Goal: Information Seeking & Learning: Learn about a topic

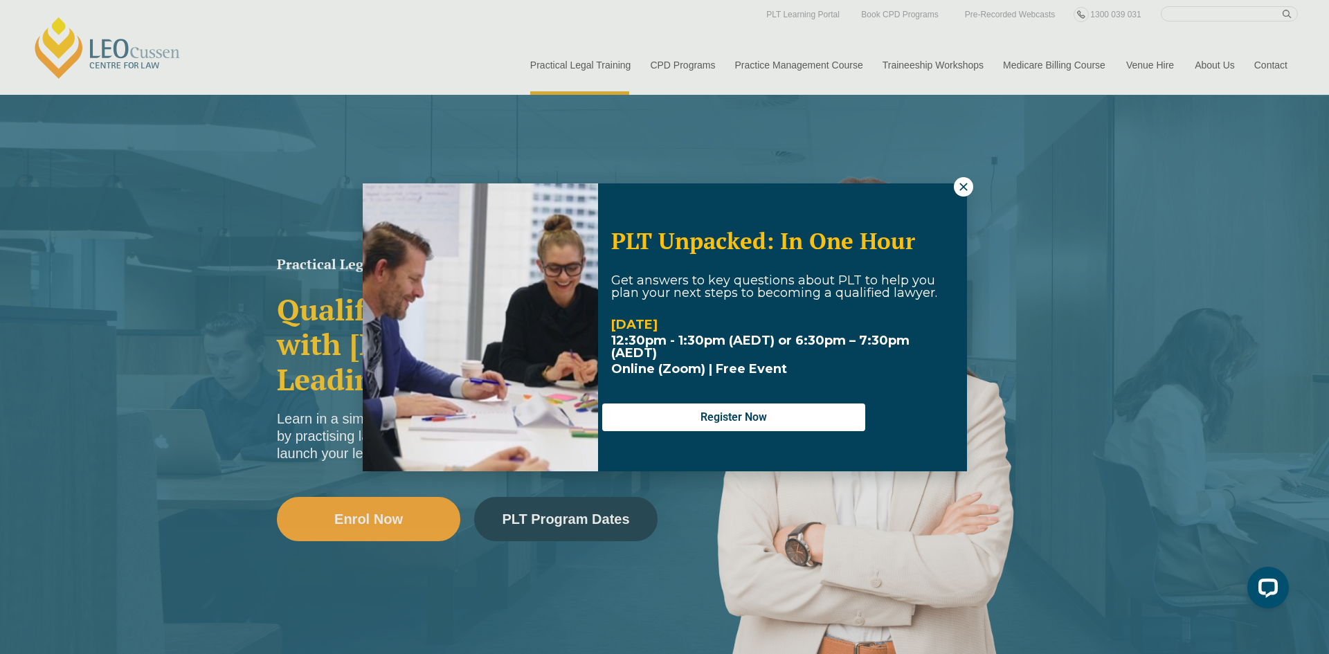
click at [968, 181] on icon at bounding box center [964, 187] width 12 height 12
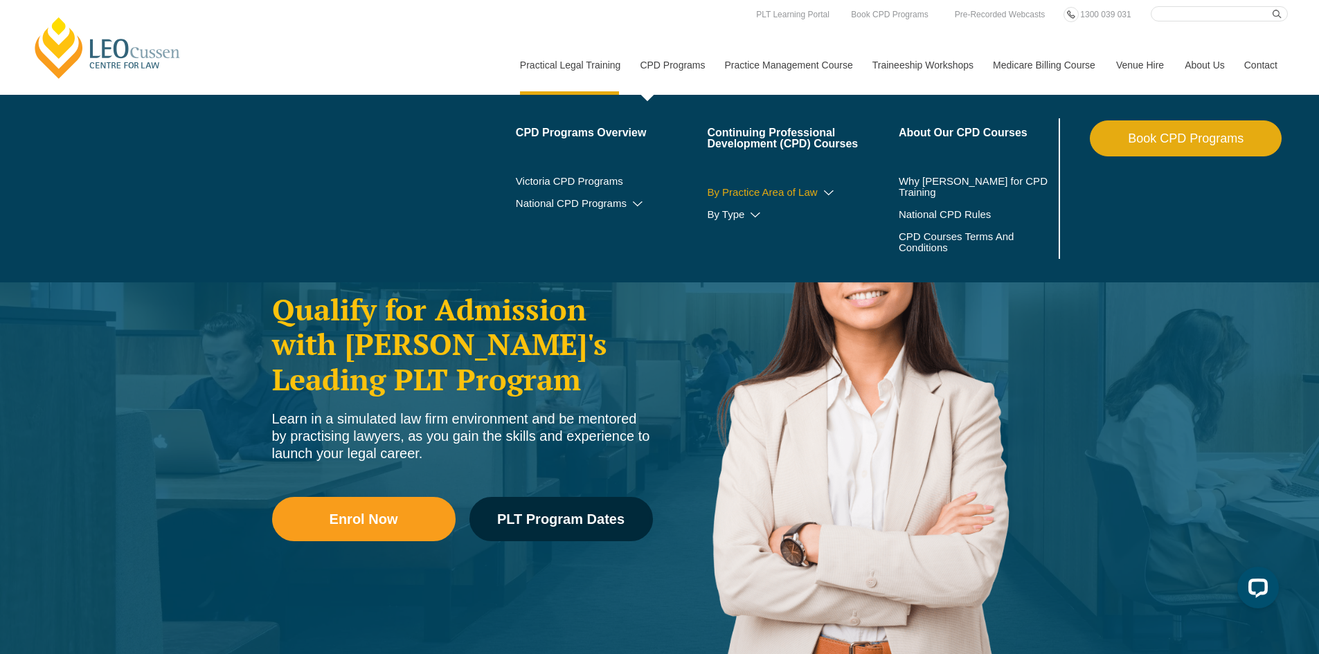
click at [835, 191] on icon at bounding box center [829, 193] width 14 height 10
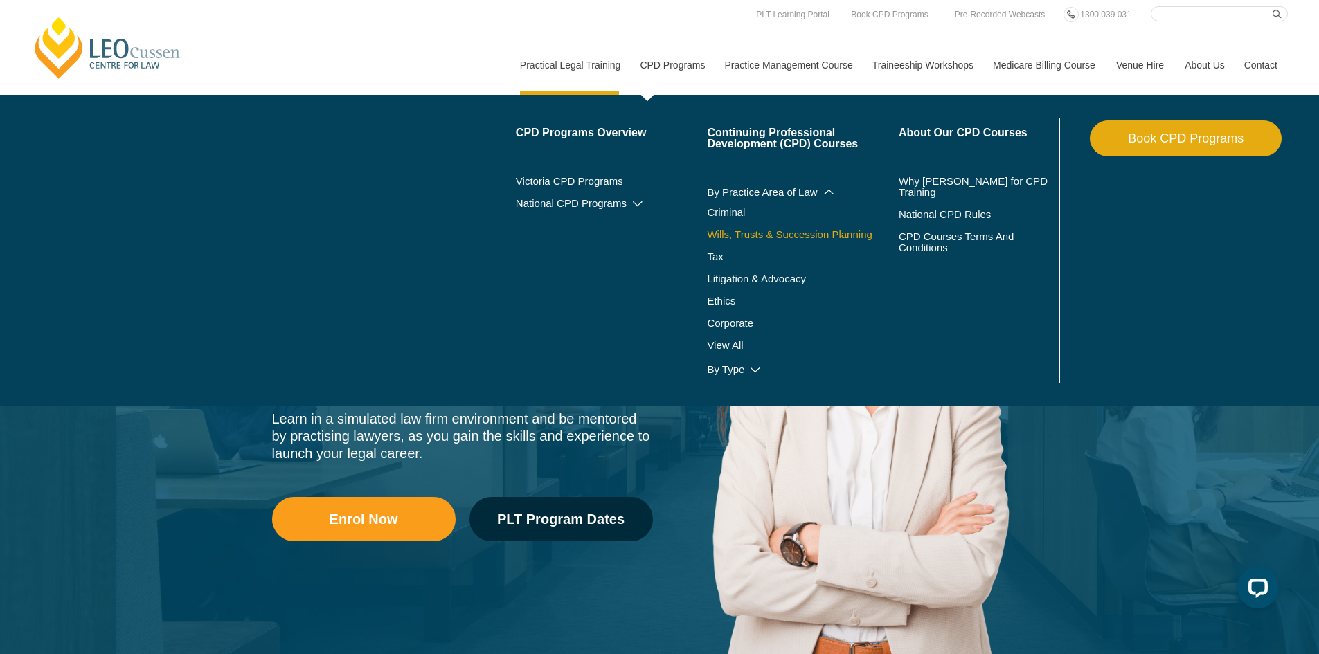
click at [768, 232] on link "Wills, Trusts & Succession Planning" at bounding box center [803, 234] width 192 height 11
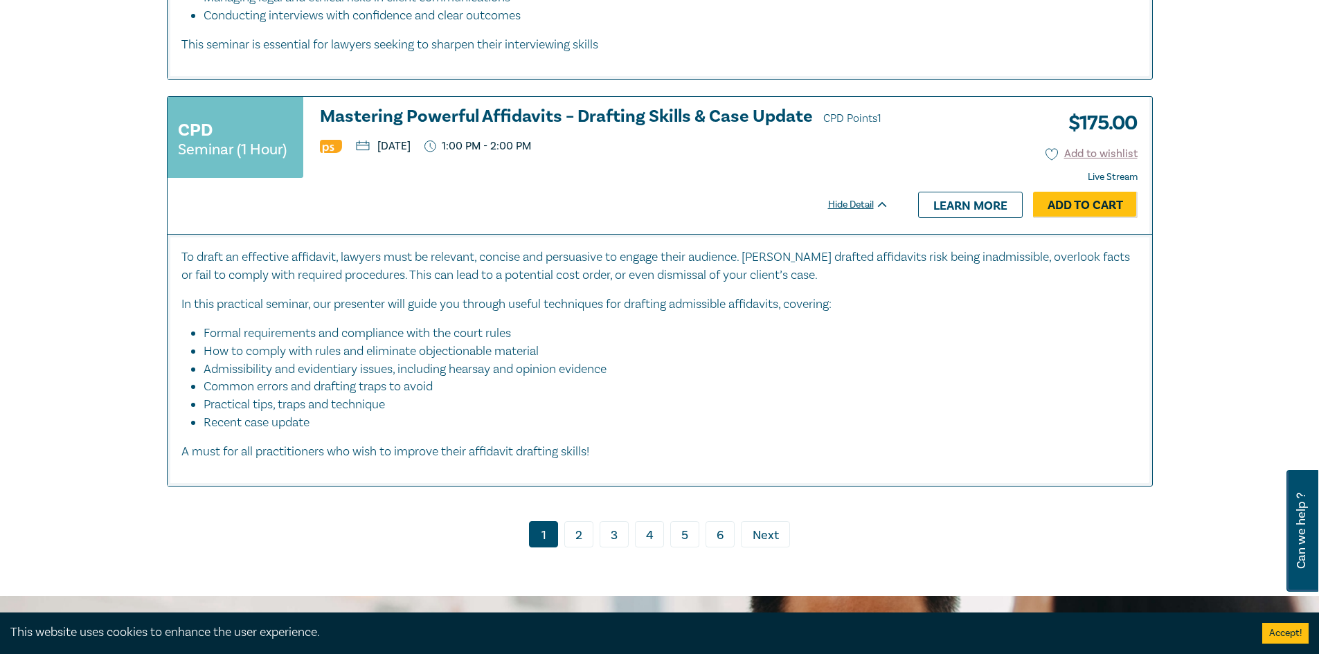
scroll to position [6924, 0]
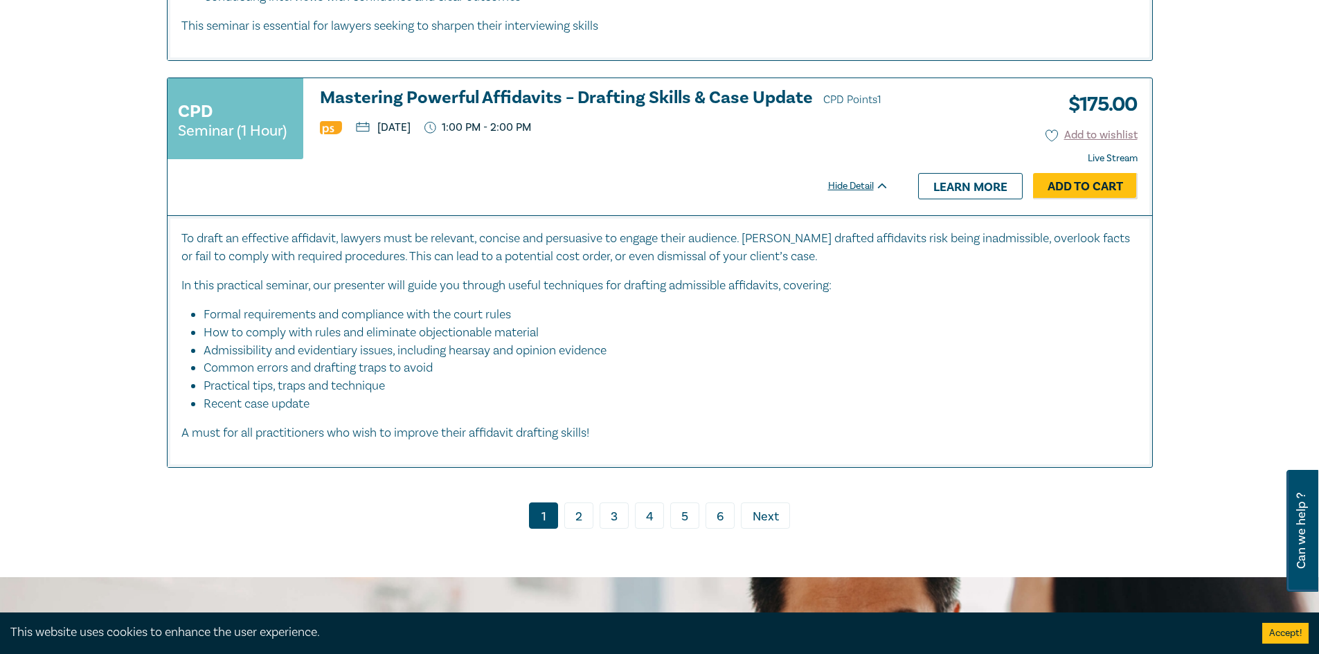
click at [779, 518] on link "› Next" at bounding box center [765, 516] width 49 height 26
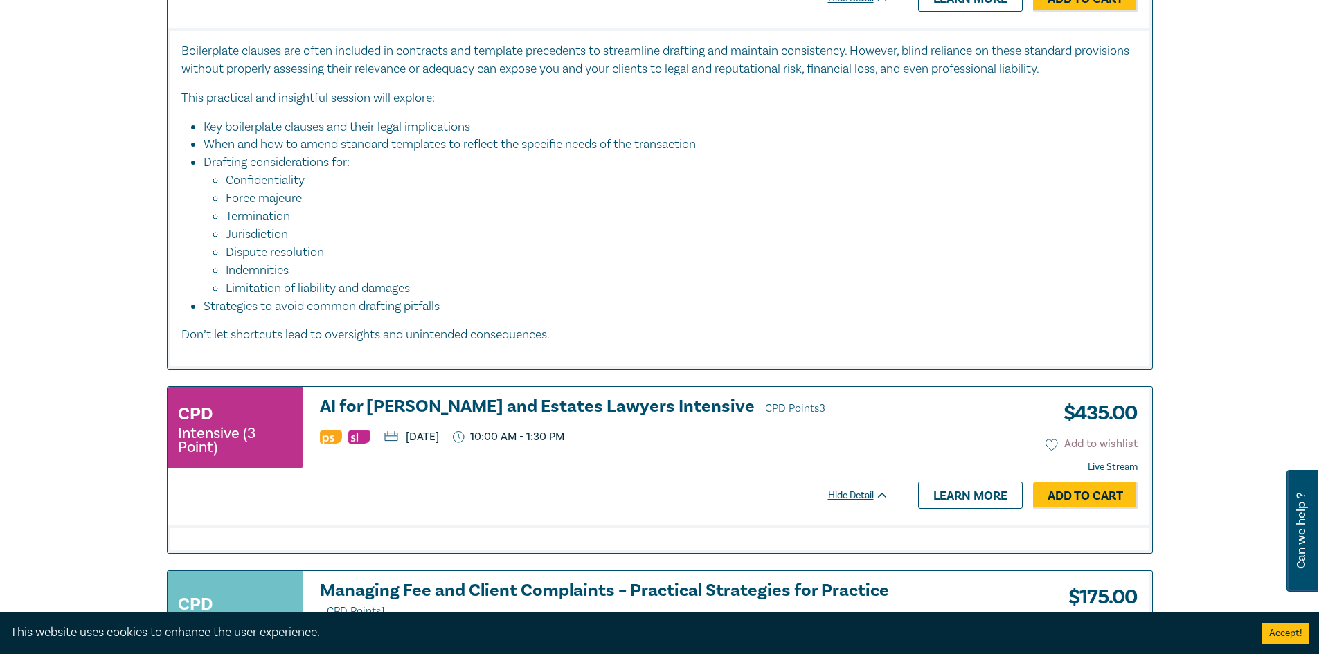
scroll to position [855, 0]
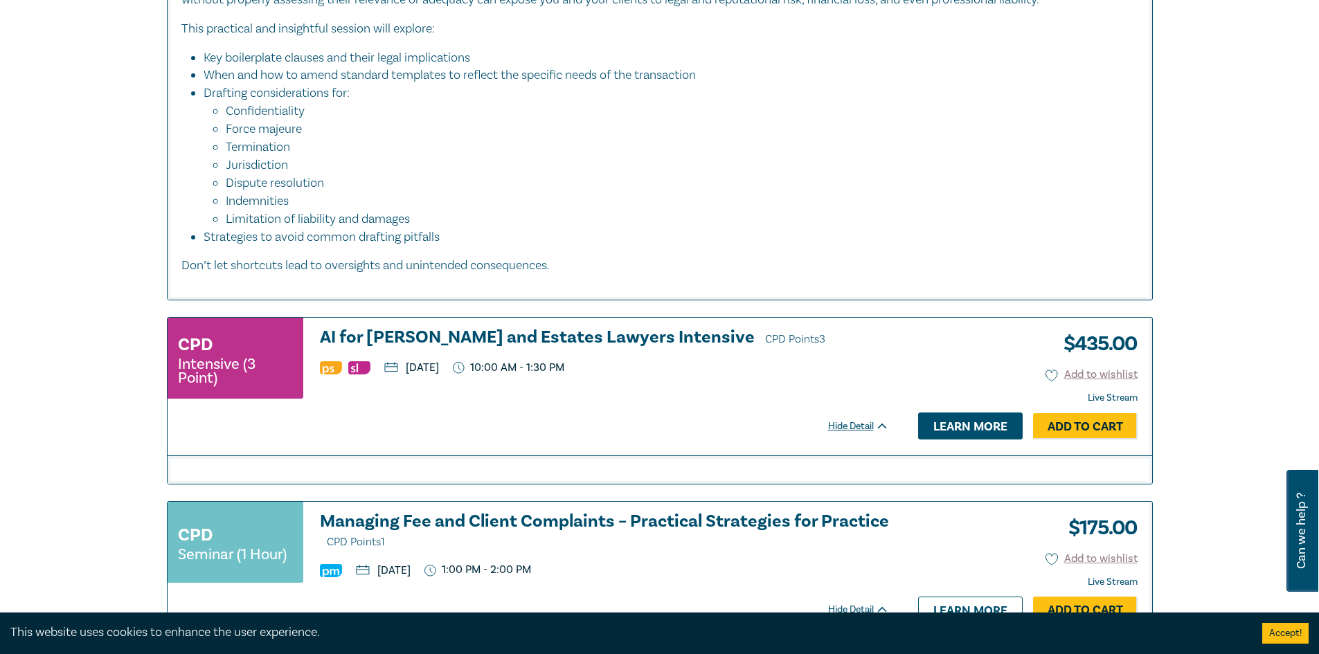
click at [939, 433] on link "Learn more" at bounding box center [970, 426] width 105 height 26
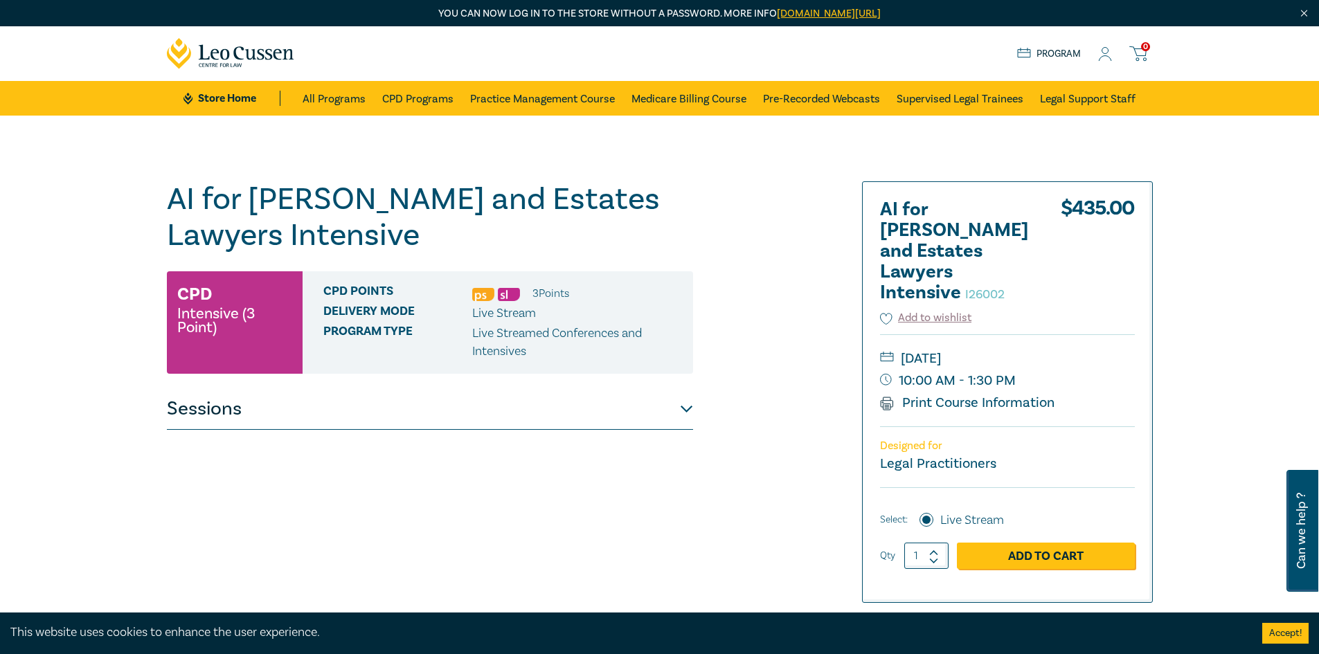
click at [681, 407] on button "Sessions" at bounding box center [430, 409] width 526 height 42
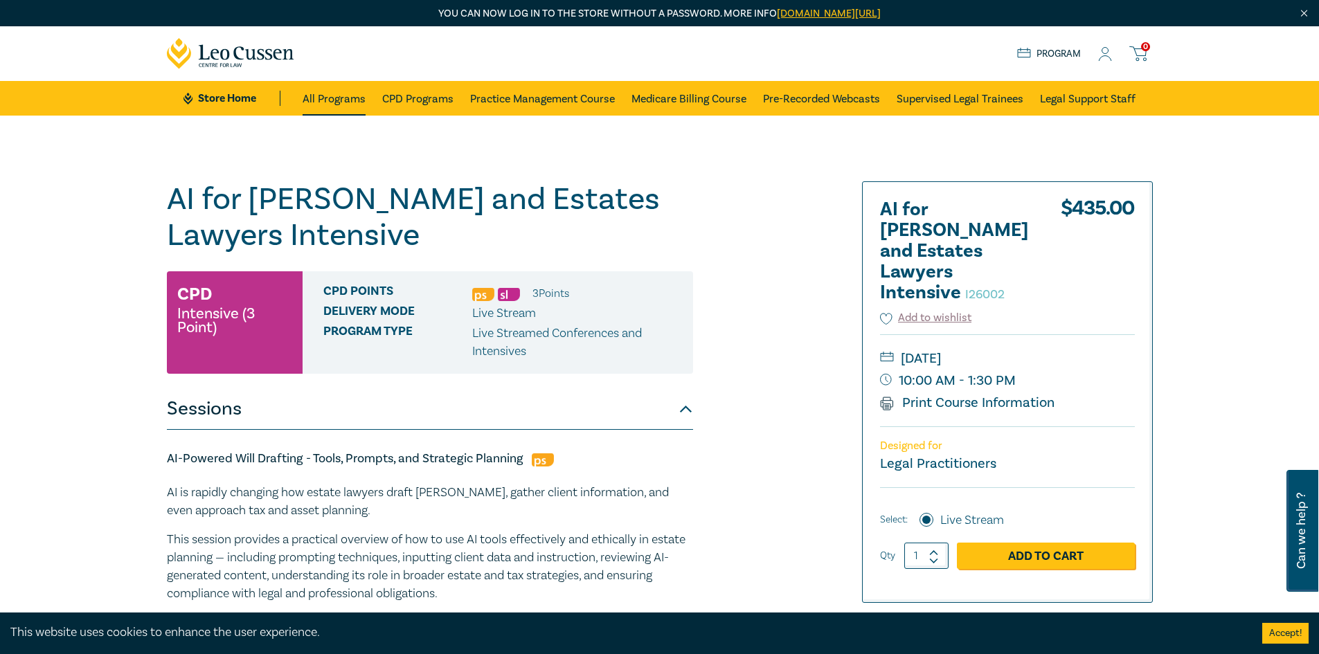
click at [341, 104] on link "All Programs" at bounding box center [334, 98] width 63 height 35
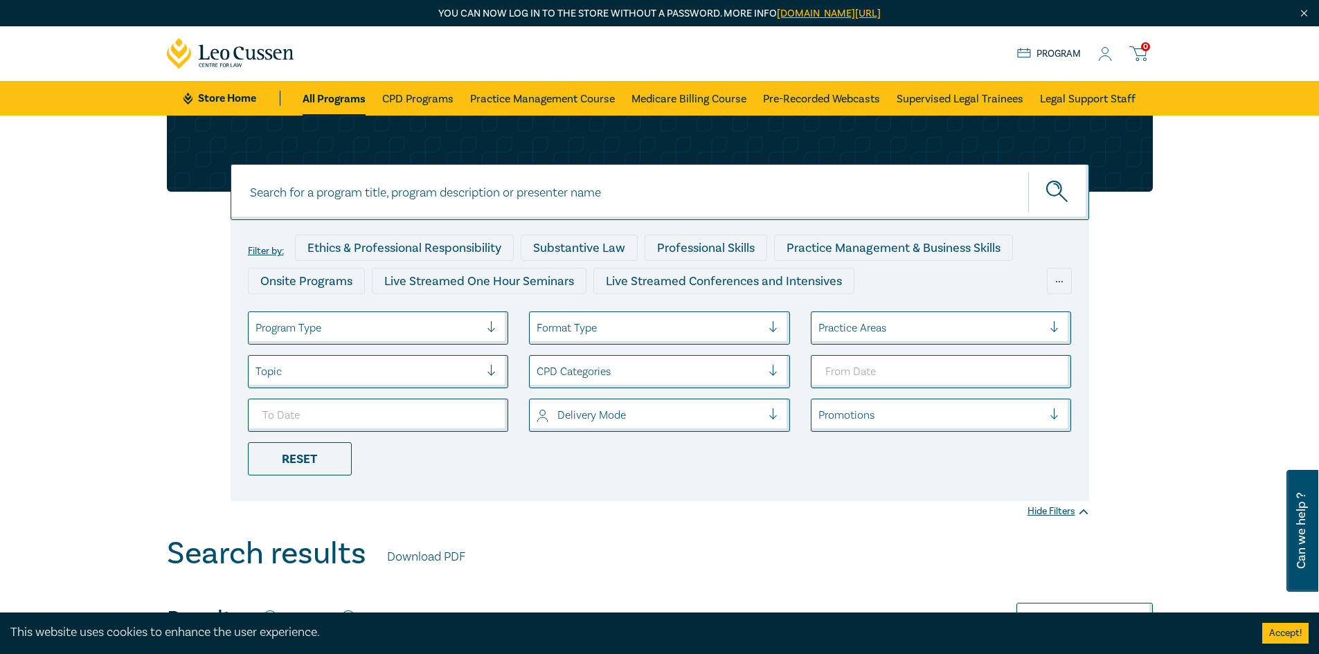
click at [1104, 51] on icon at bounding box center [1105, 54] width 14 height 15
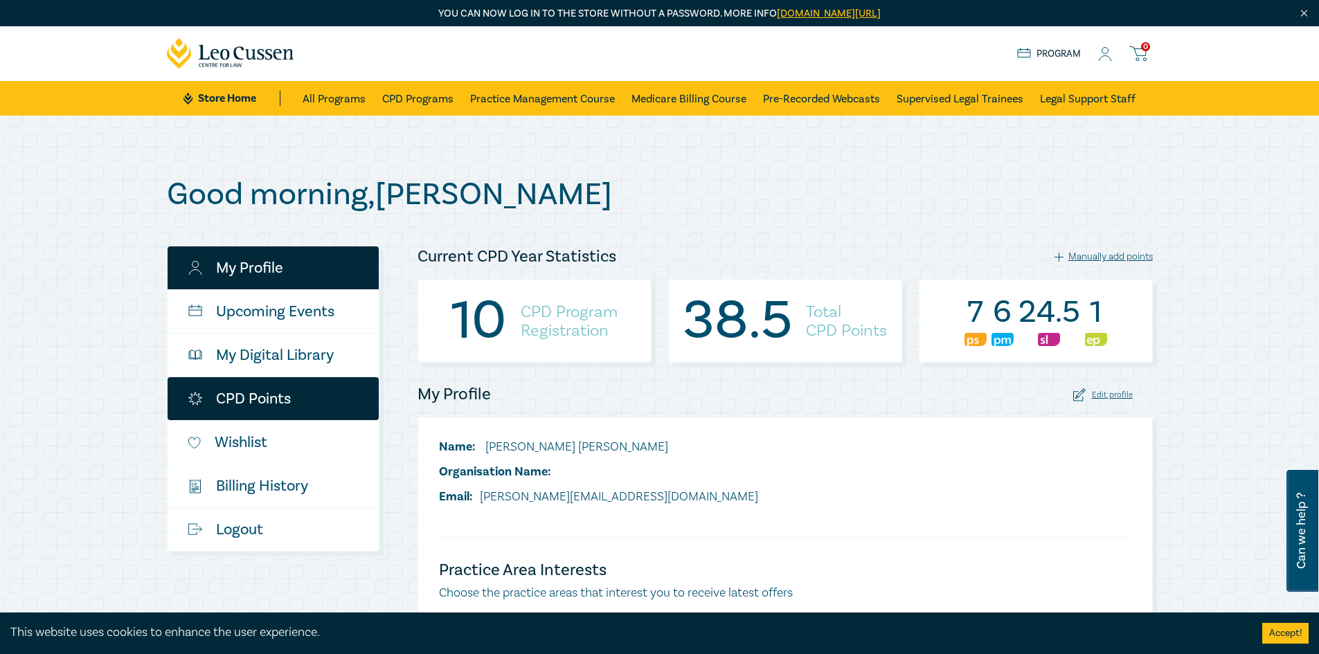
click at [268, 396] on link "CPD Points" at bounding box center [273, 398] width 211 height 43
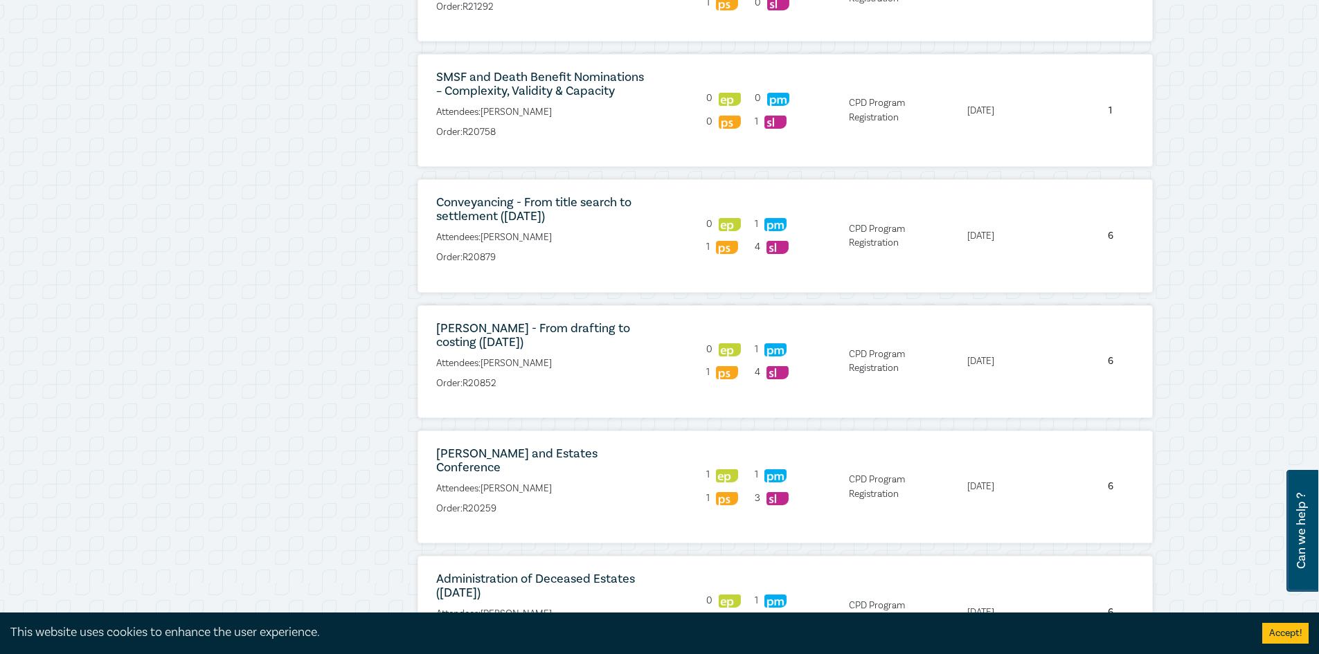
scroll to position [692, 0]
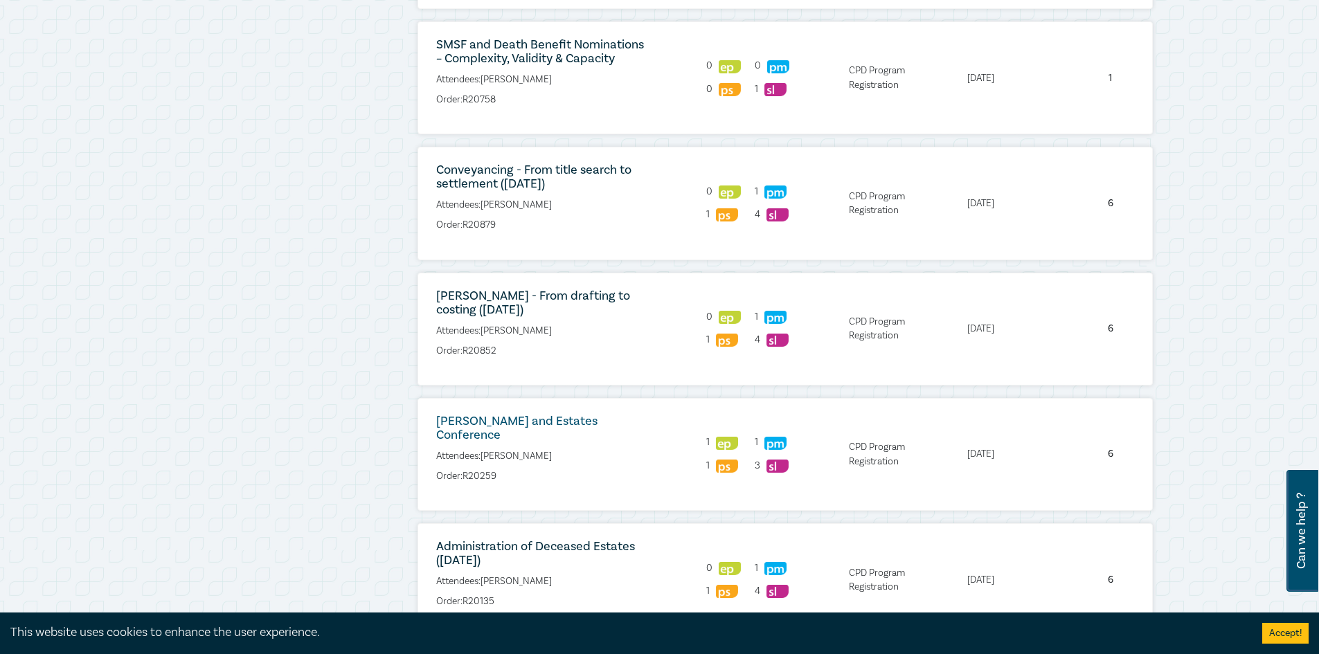
click at [568, 423] on link "Wills and Estates Conference" at bounding box center [516, 428] width 161 height 30
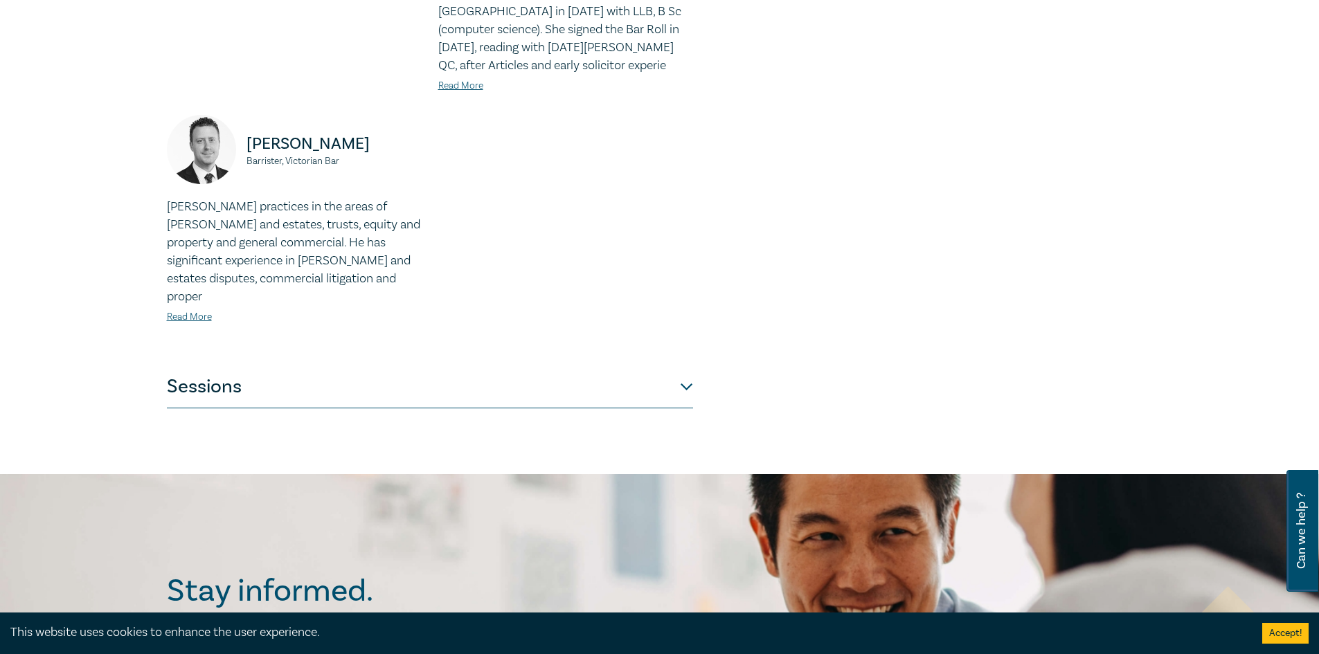
scroll to position [1246, 0]
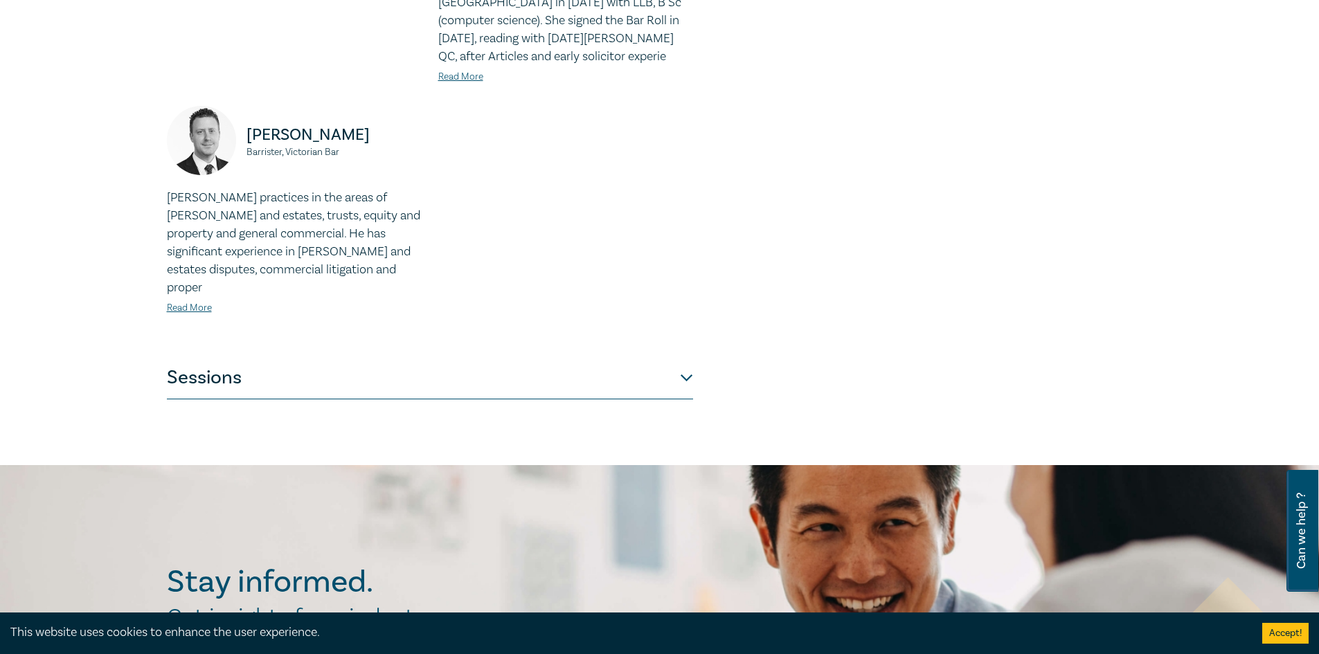
click at [688, 358] on button "Sessions" at bounding box center [430, 379] width 526 height 42
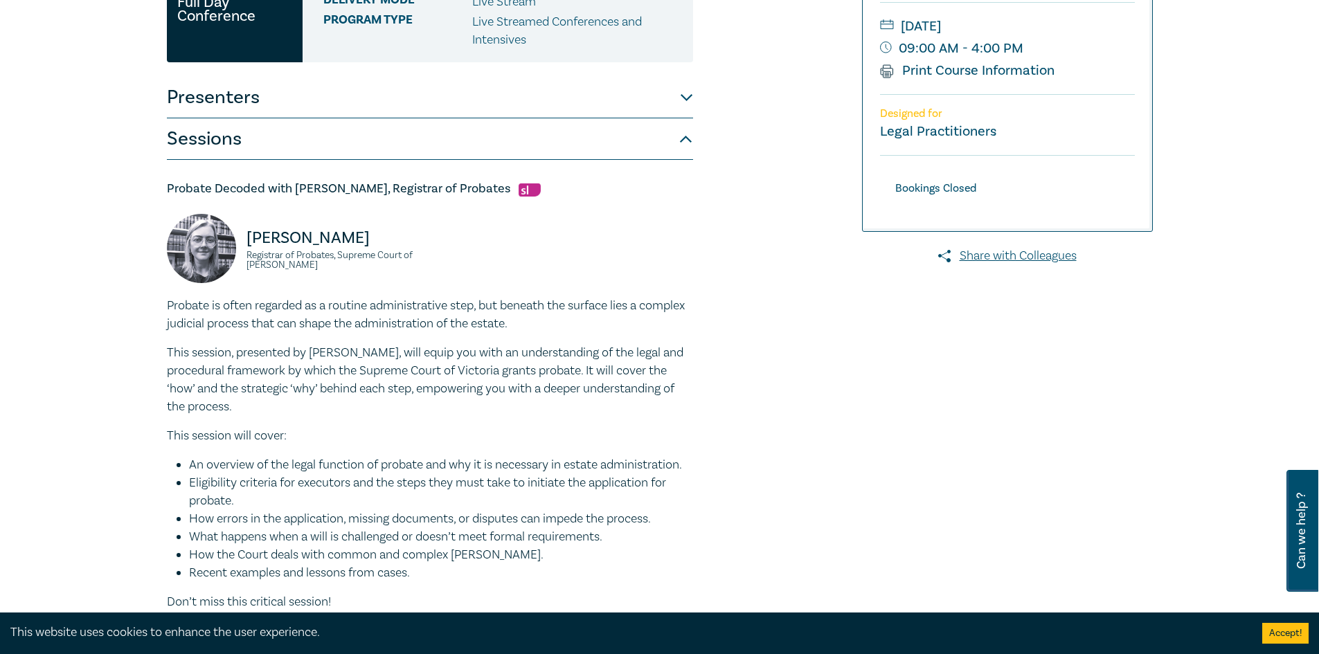
scroll to position [0, 0]
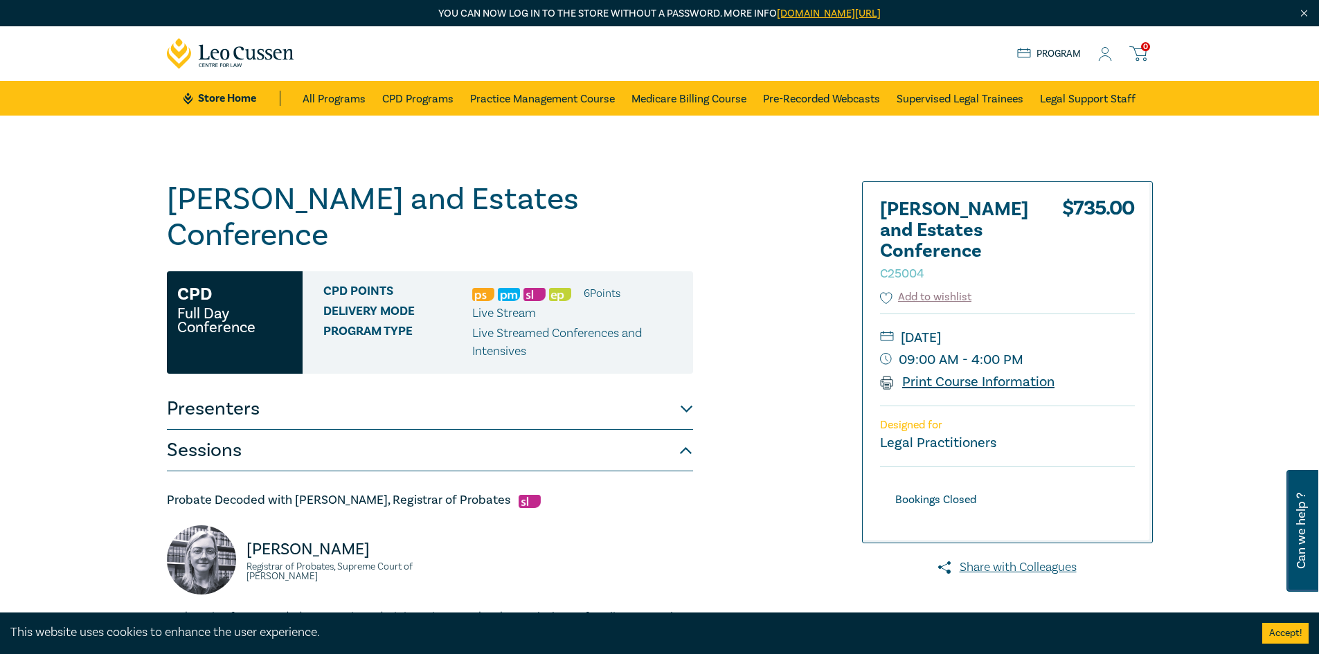
click at [912, 384] on link "Print Course Information" at bounding box center [967, 382] width 175 height 18
click at [689, 430] on button "Sessions" at bounding box center [430, 451] width 526 height 42
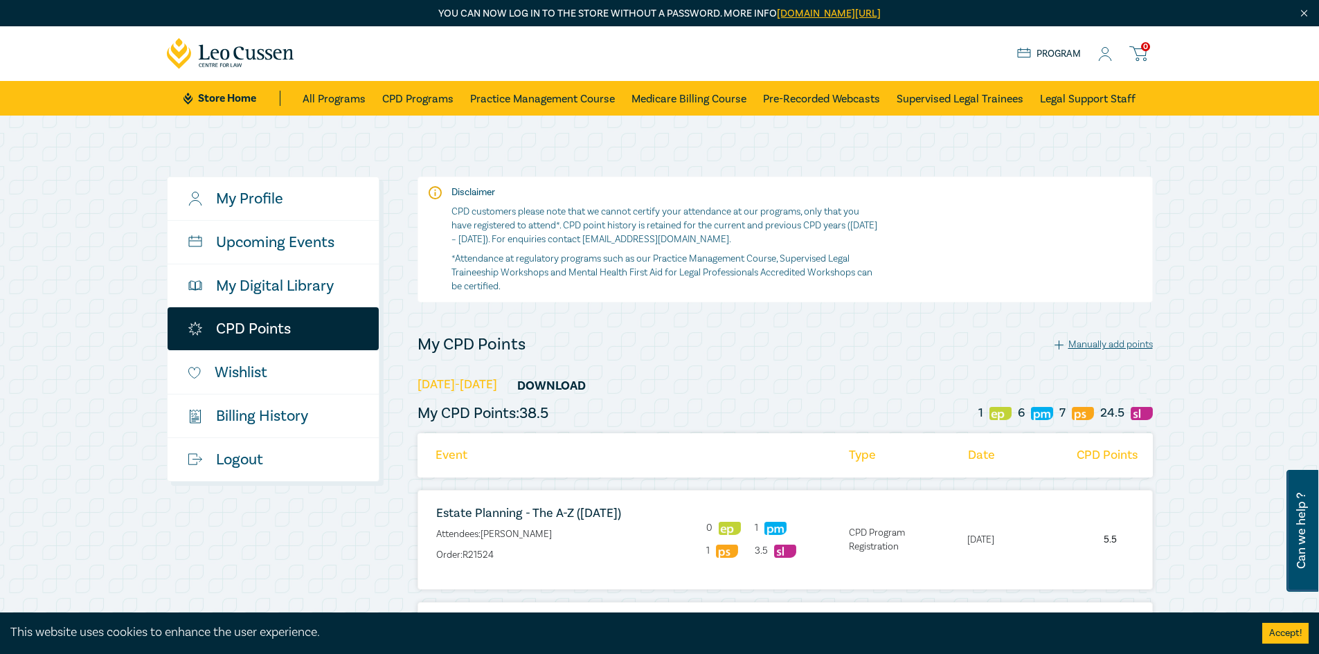
drag, startPoint x: 1310, startPoint y: 13, endPoint x: 1284, endPoint y: 0, distance: 29.4
click at [1310, 13] on div "You can now log in to the store without a password. More info leocussen.edu.au/…" at bounding box center [659, 13] width 1319 height 26
